Goal: Information Seeking & Learning: Learn about a topic

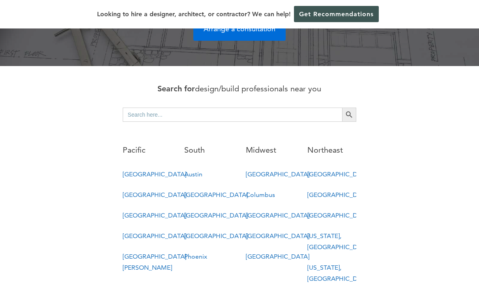
scroll to position [387, 0]
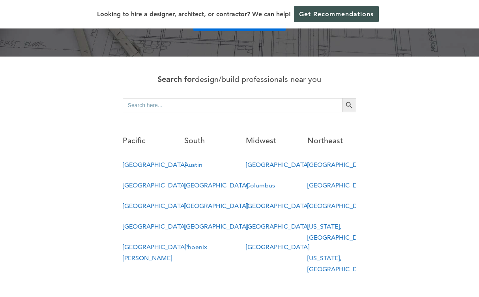
click at [147, 222] on link "[GEOGRAPHIC_DATA]" at bounding box center [155, 226] width 64 height 8
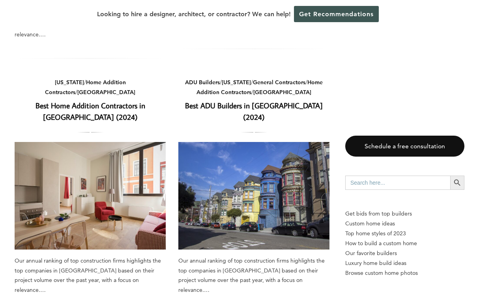
scroll to position [292, 0]
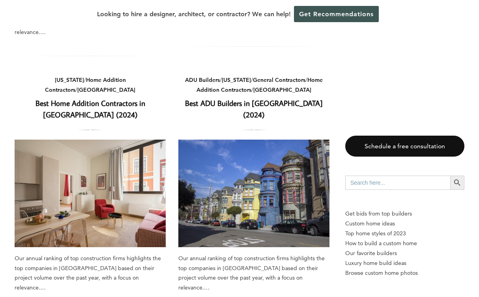
click at [235, 98] on link "Best ADU Builders in [GEOGRAPHIC_DATA] (2024)" at bounding box center [254, 108] width 138 height 21
click at [129, 184] on img at bounding box center [90, 192] width 151 height 107
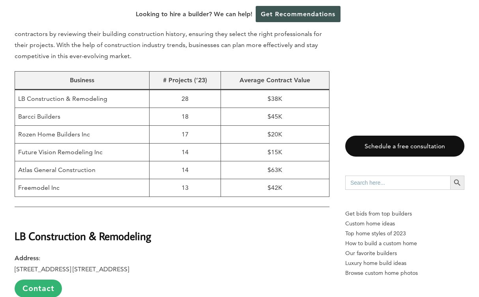
scroll to position [539, 0]
